Goal: Transaction & Acquisition: Purchase product/service

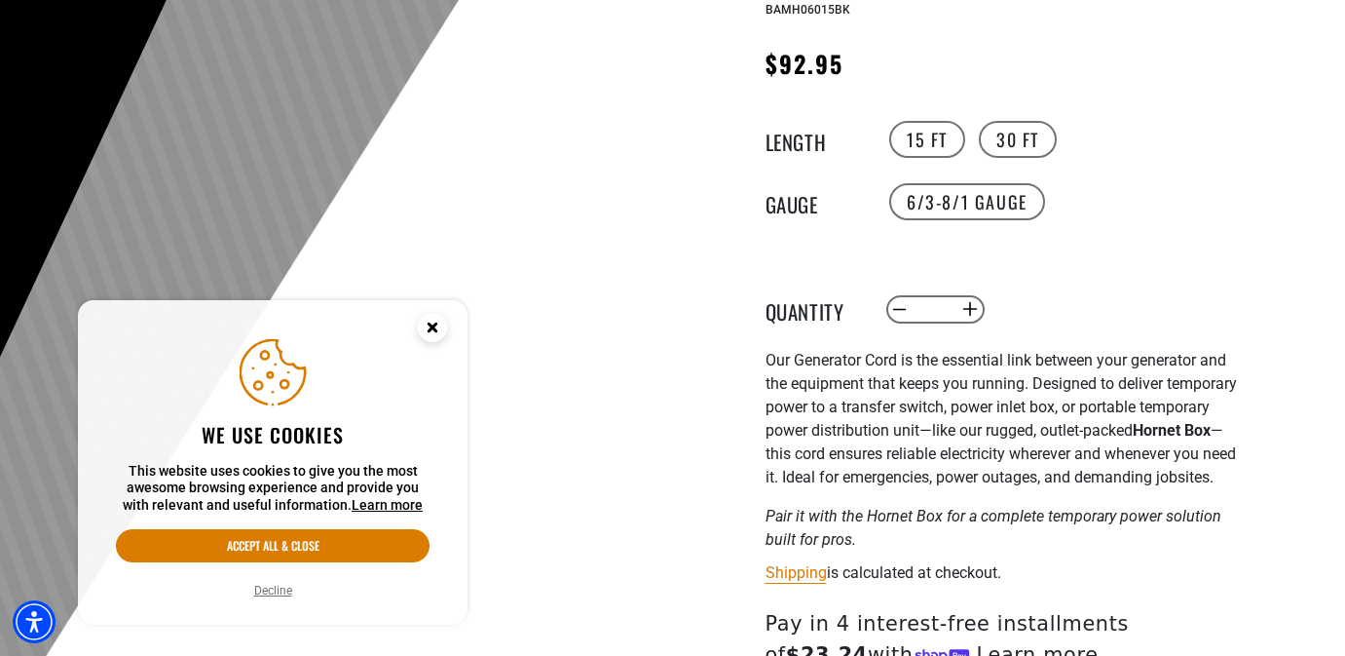
scroll to position [304, 0]
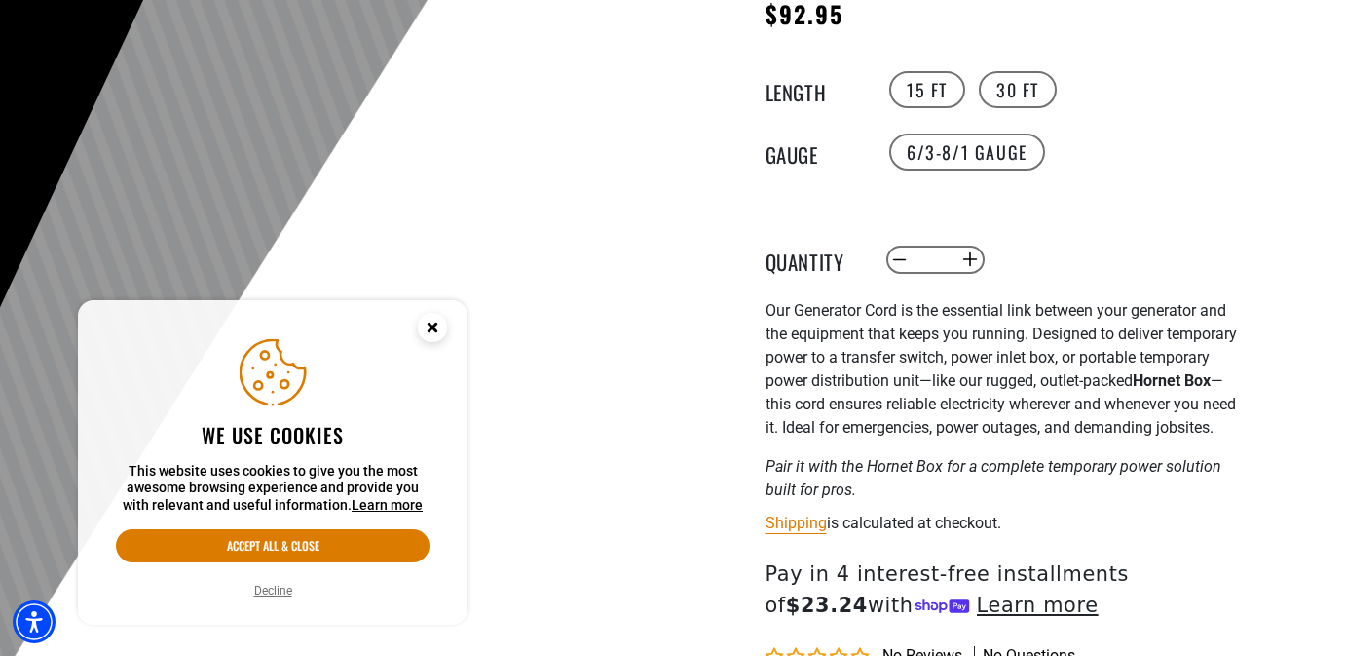
click at [438, 324] on circle "Close this option" at bounding box center [432, 327] width 29 height 29
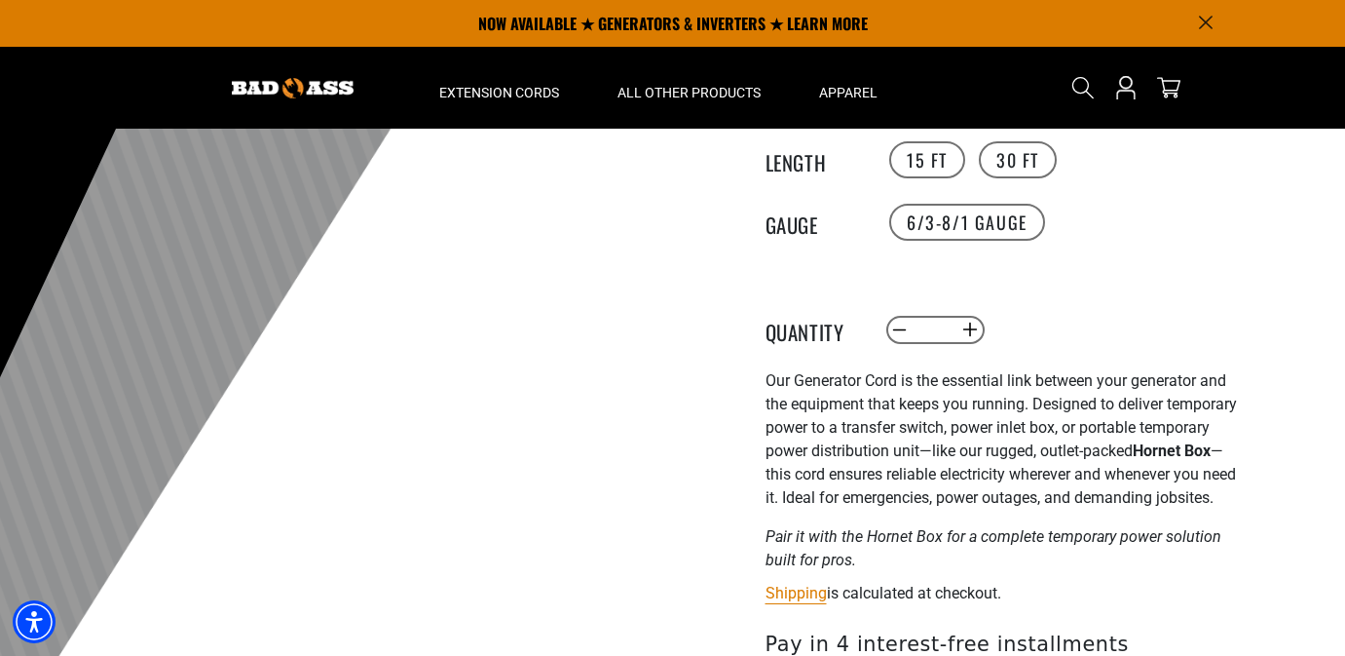
scroll to position [160, 0]
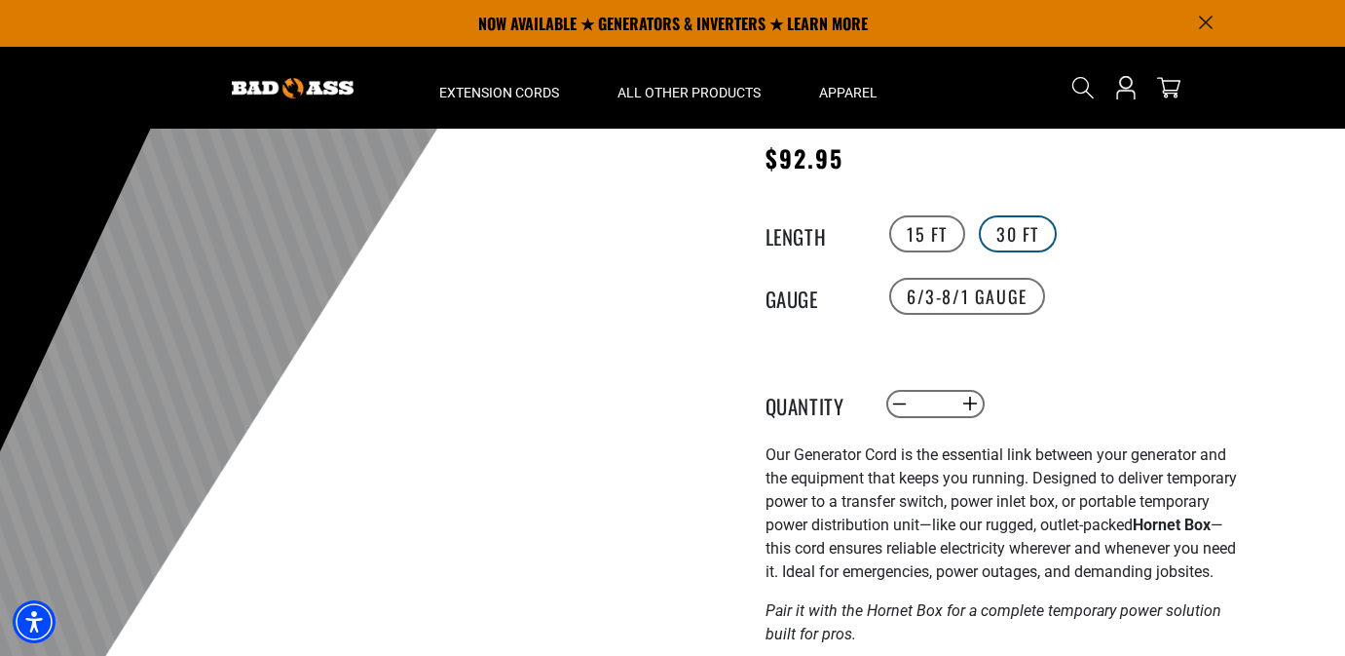
click at [1006, 233] on label "30 FT" at bounding box center [1018, 233] width 78 height 37
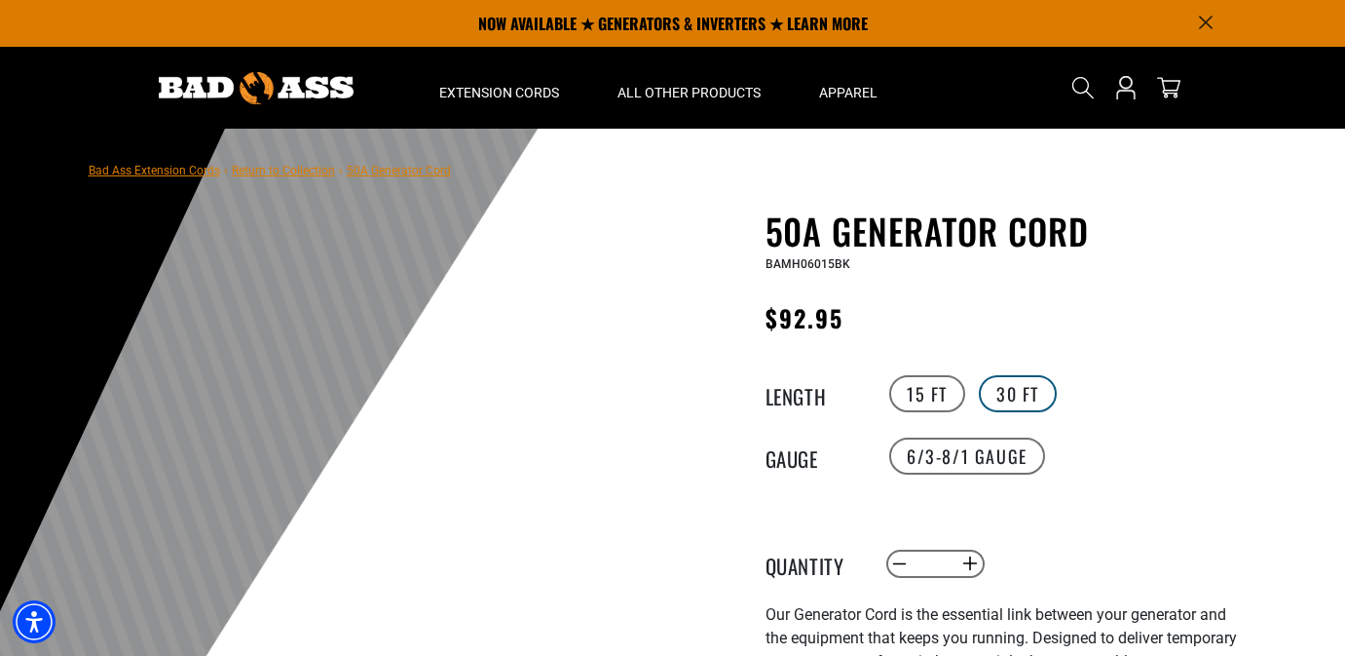
click at [1016, 396] on label "30 FT" at bounding box center [1018, 393] width 78 height 37
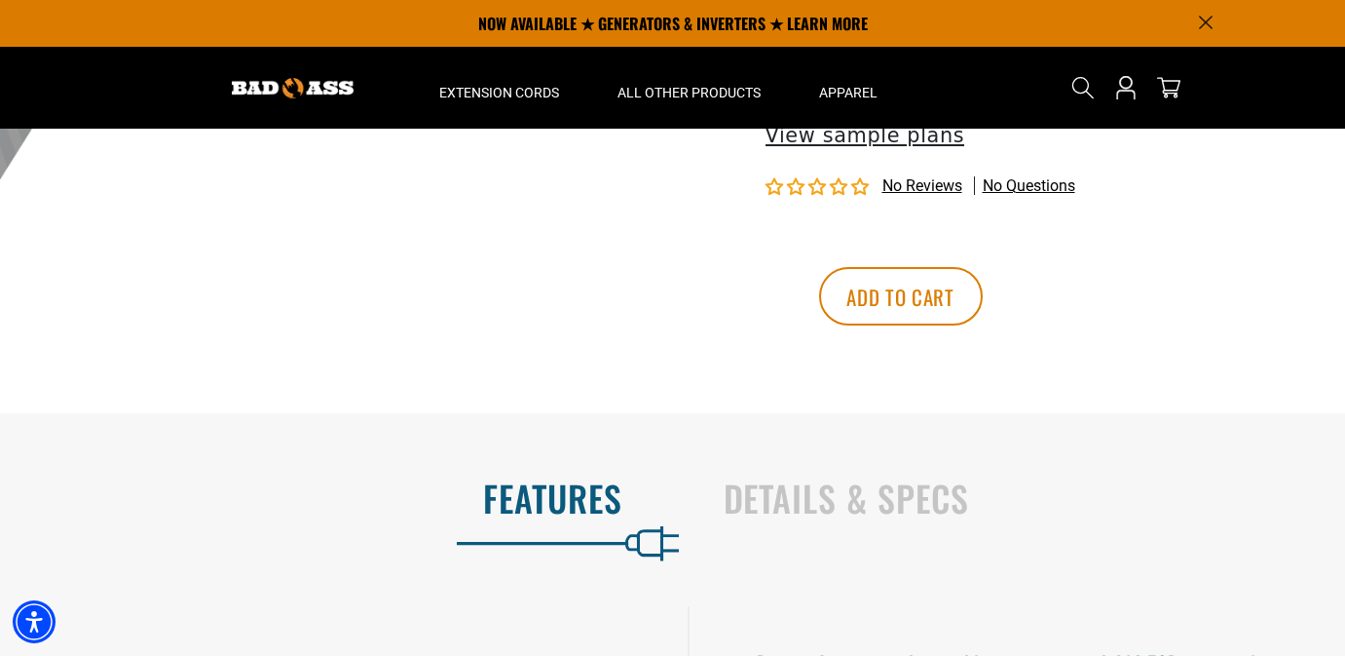
scroll to position [304, 0]
